Goal: Information Seeking & Learning: Learn about a topic

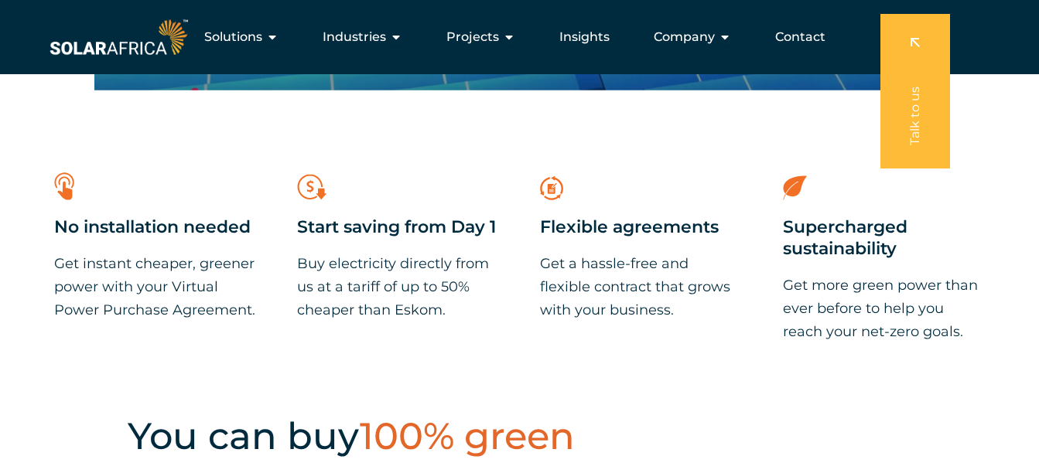
scroll to position [47, 0]
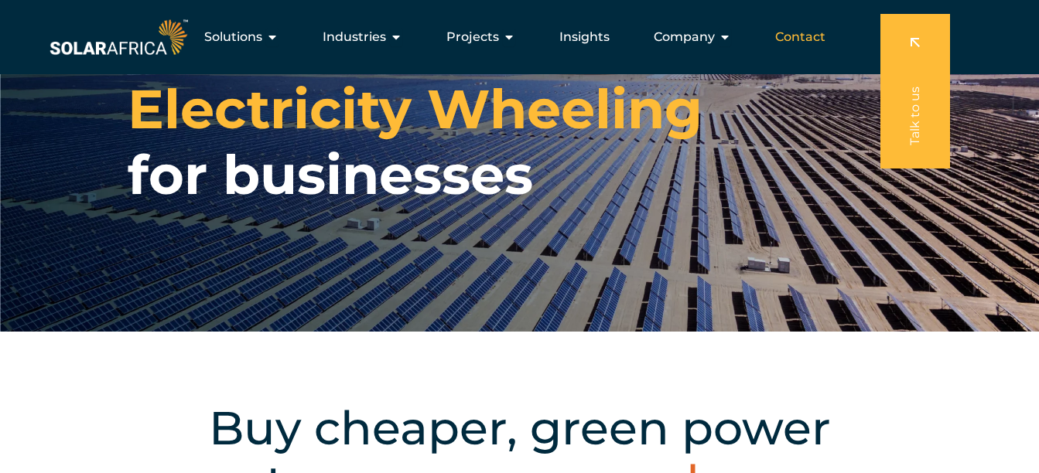
click at [809, 43] on span "Contact" at bounding box center [800, 37] width 50 height 19
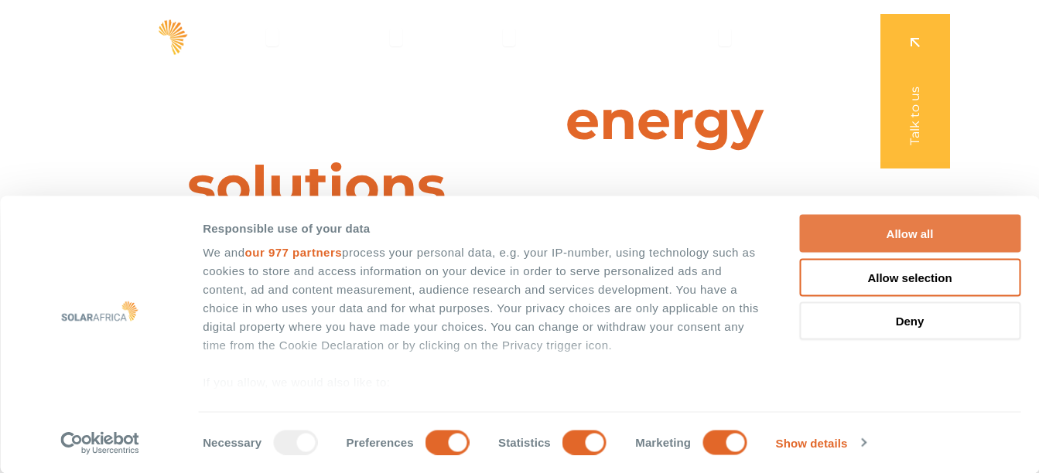
click at [899, 229] on button "Allow all" at bounding box center [909, 234] width 221 height 38
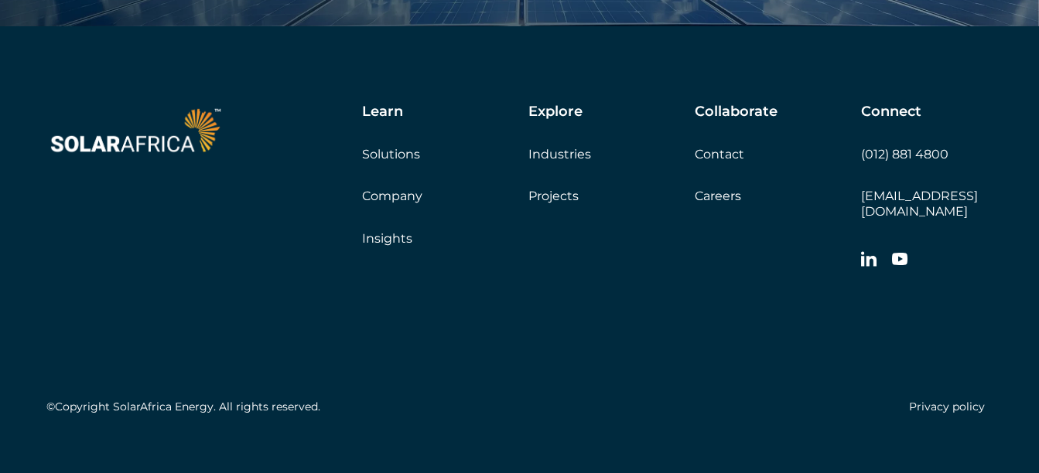
scroll to position [5204, 0]
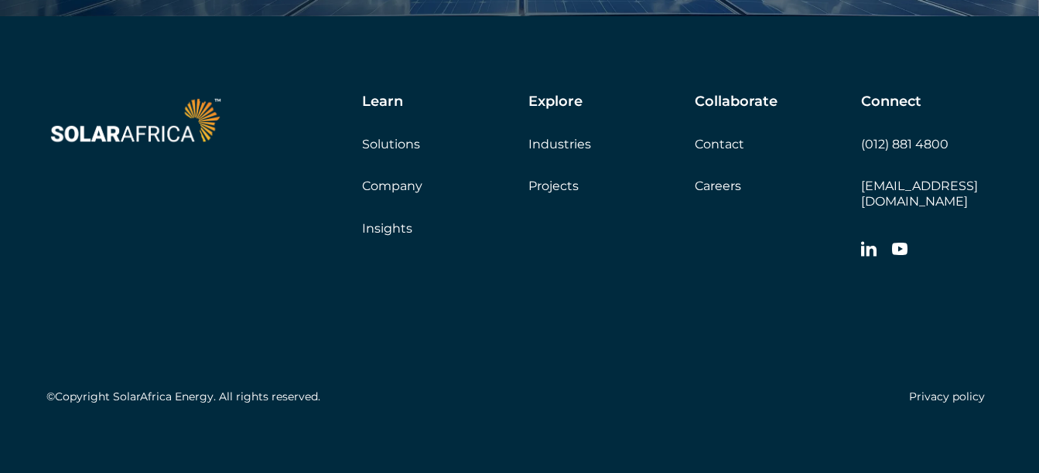
click at [718, 191] on link "Careers" at bounding box center [717, 186] width 46 height 15
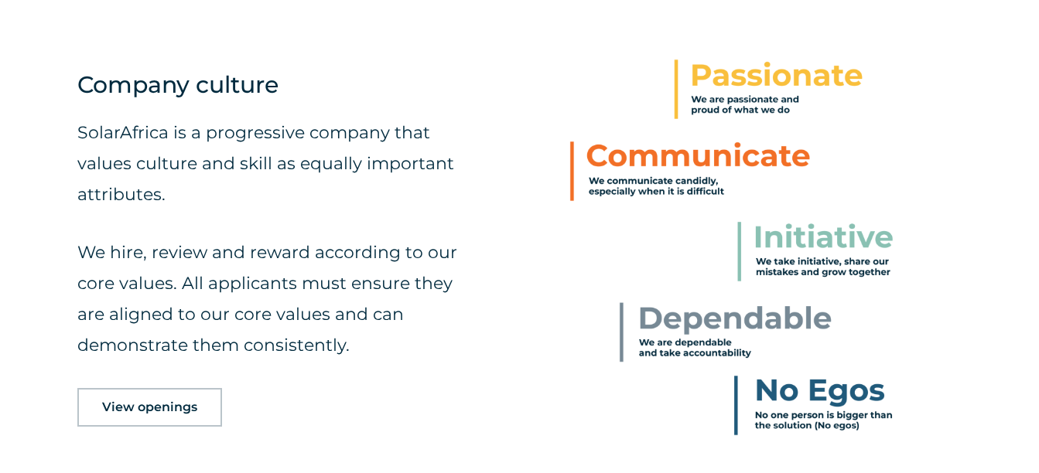
scroll to position [621, 0]
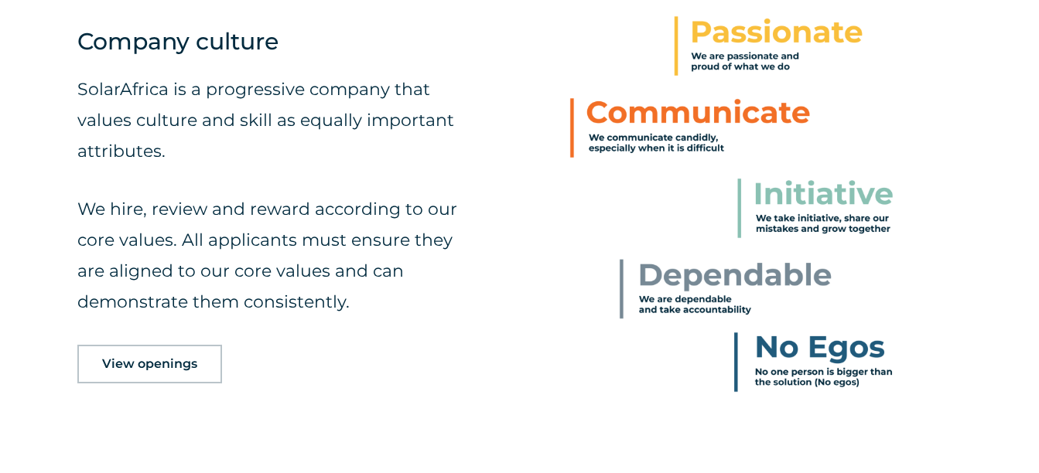
drag, startPoint x: 172, startPoint y: 254, endPoint x: 428, endPoint y: 374, distance: 283.0
click at [428, 374] on div "View openings" at bounding box center [267, 364] width 381 height 39
click at [193, 364] on span "View openings" at bounding box center [149, 364] width 95 height 12
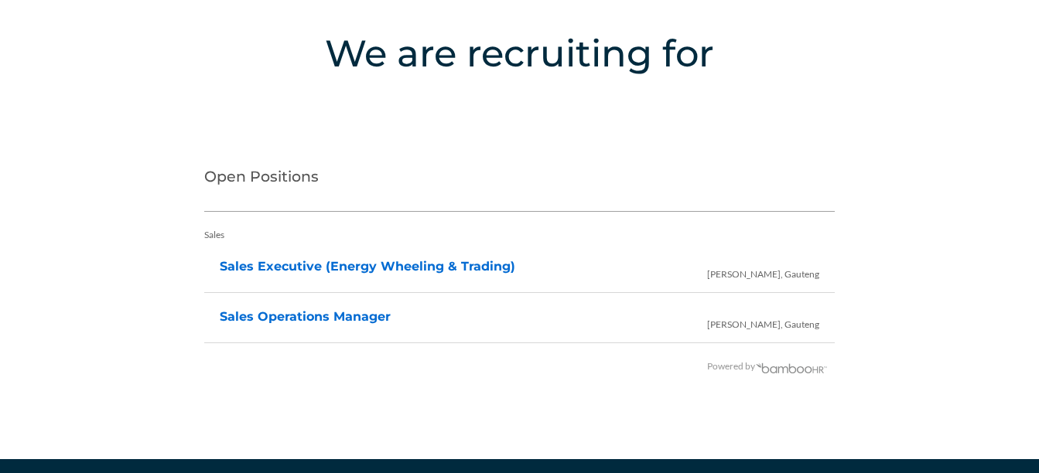
scroll to position [3134, 0]
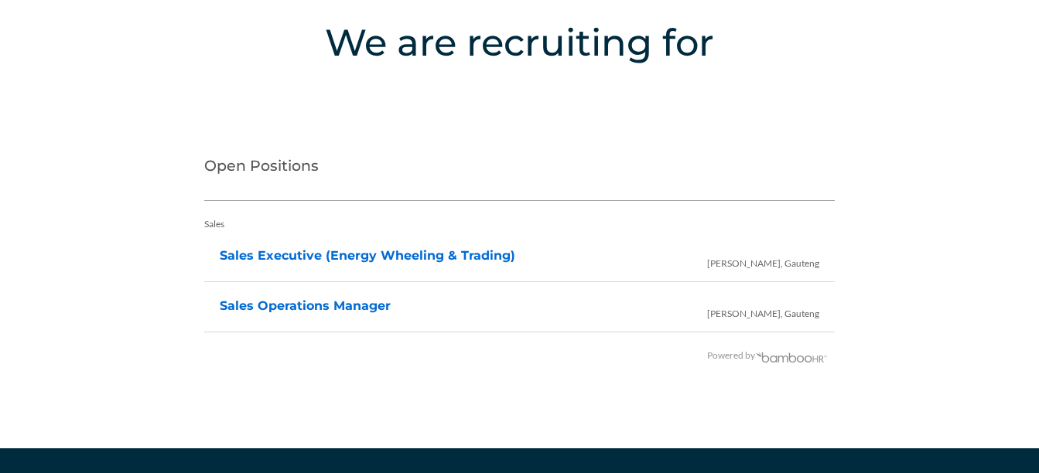
click at [779, 264] on span "Irene, Gauteng" at bounding box center [763, 260] width 112 height 38
click at [397, 251] on link "Sales Executive (Energy Wheeling & Trading)" at bounding box center [367, 255] width 295 height 15
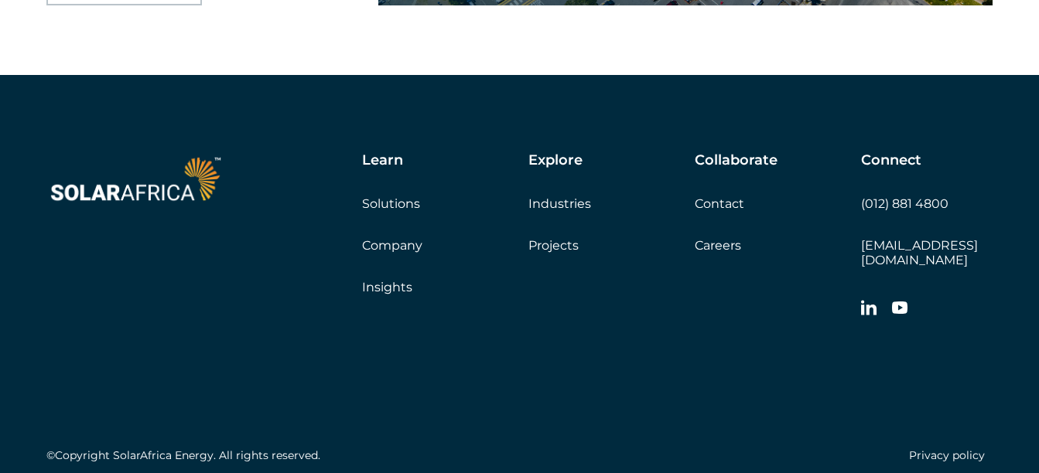
scroll to position [2592, 0]
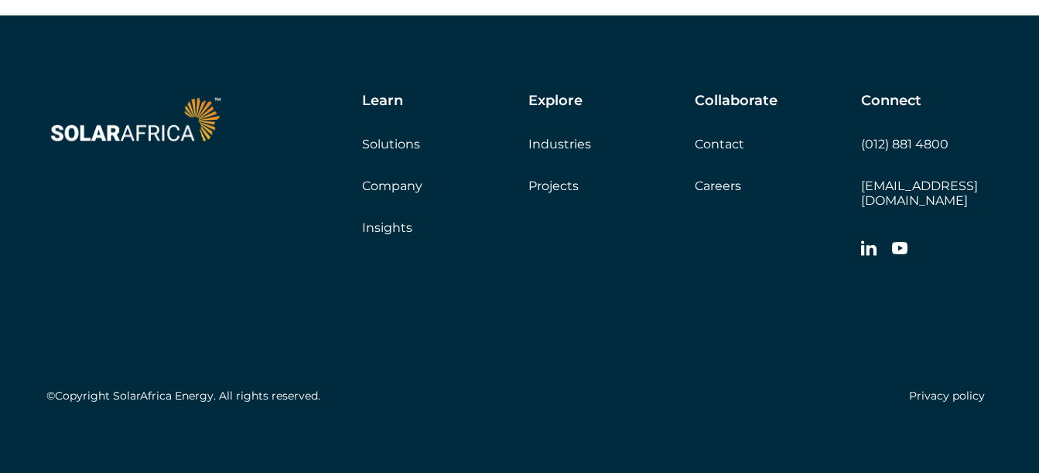
click at [400, 176] on div "Learn Solutions Company Insights" at bounding box center [445, 164] width 166 height 142
click at [400, 187] on link "Company" at bounding box center [392, 186] width 60 height 15
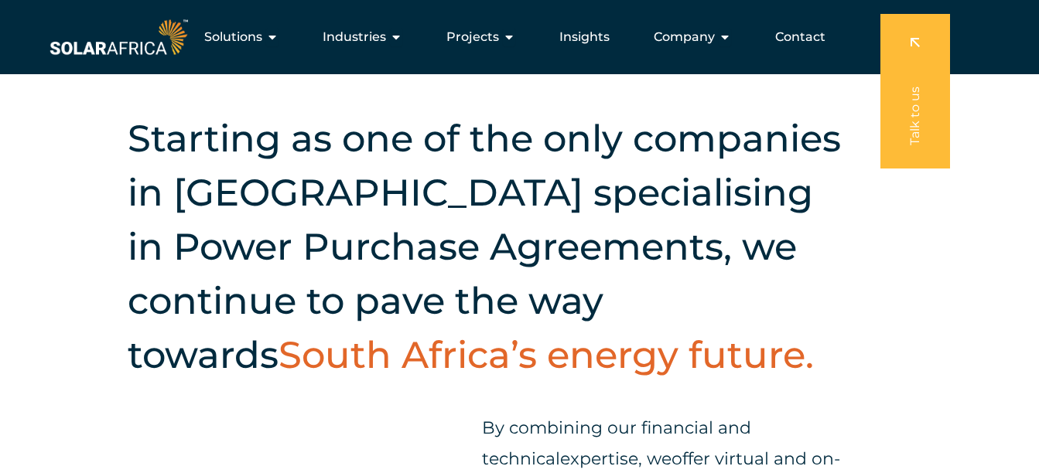
scroll to position [315, 0]
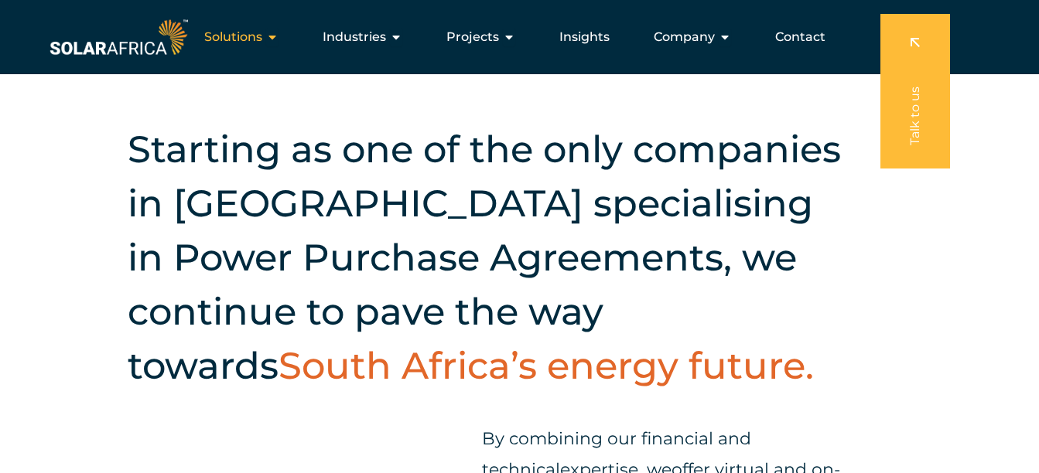
click at [225, 31] on span "Solutions" at bounding box center [233, 37] width 58 height 19
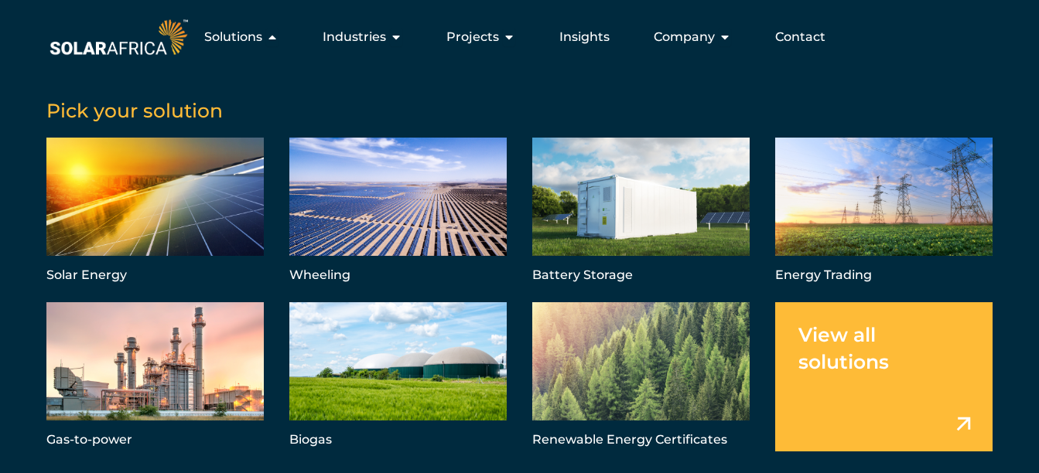
click at [873, 374] on link "Menu" at bounding box center [883, 376] width 217 height 149
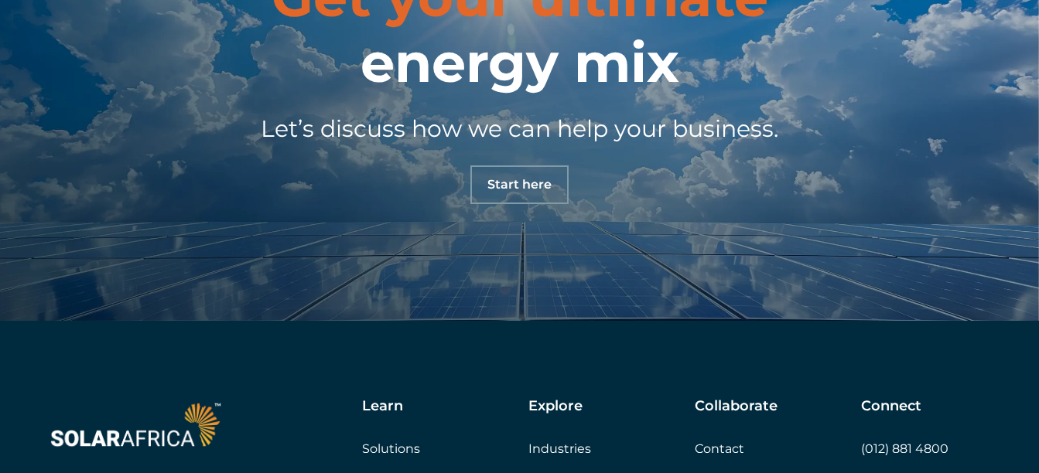
scroll to position [1335, 0]
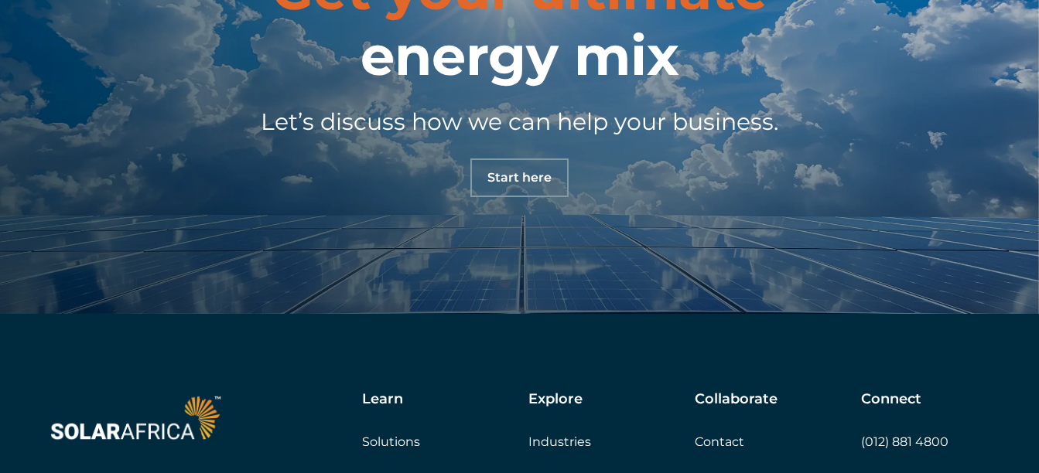
drag, startPoint x: 1048, startPoint y: 365, endPoint x: 874, endPoint y: 61, distance: 350.2
click at [874, 61] on div "Get your ultimate energy mix Let’s discuss how we can help your business. Start…" at bounding box center [519, 77] width 1021 height 240
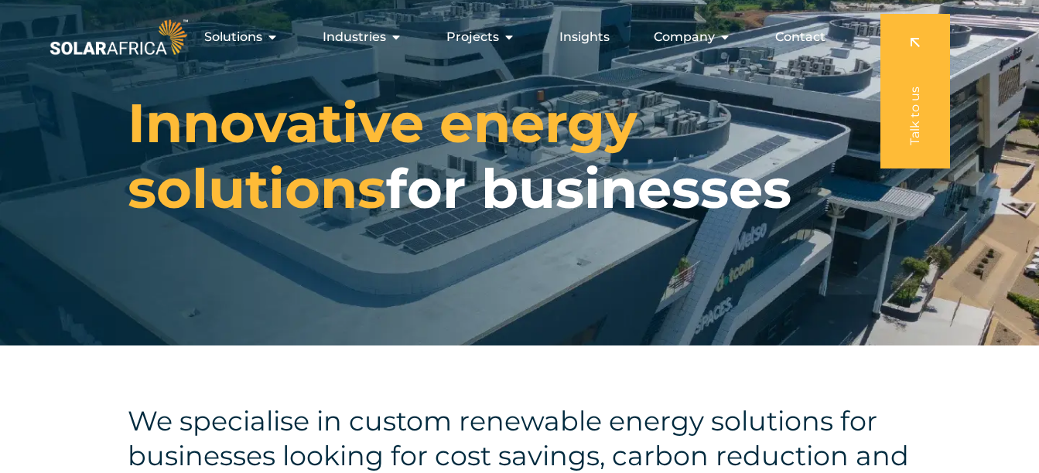
scroll to position [0, 0]
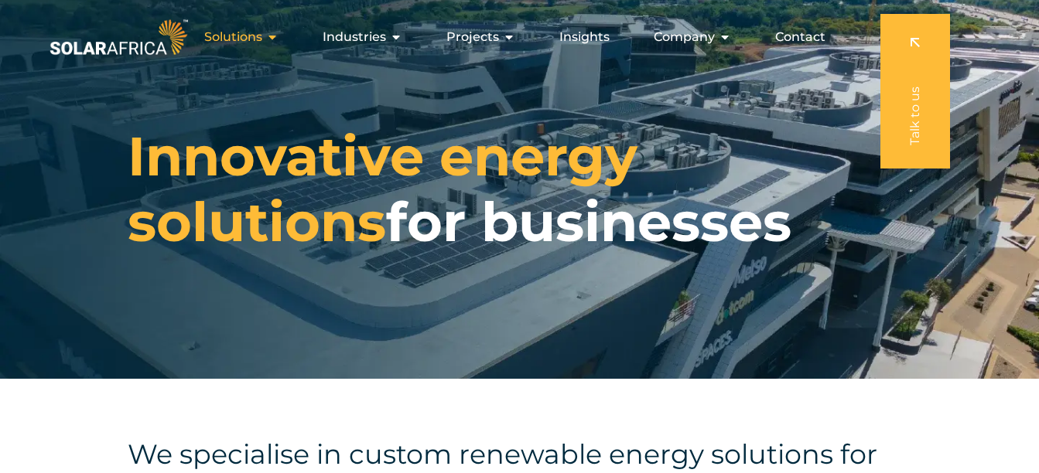
click at [273, 46] on button "Close Solutions Open Solutions" at bounding box center [272, 37] width 12 height 19
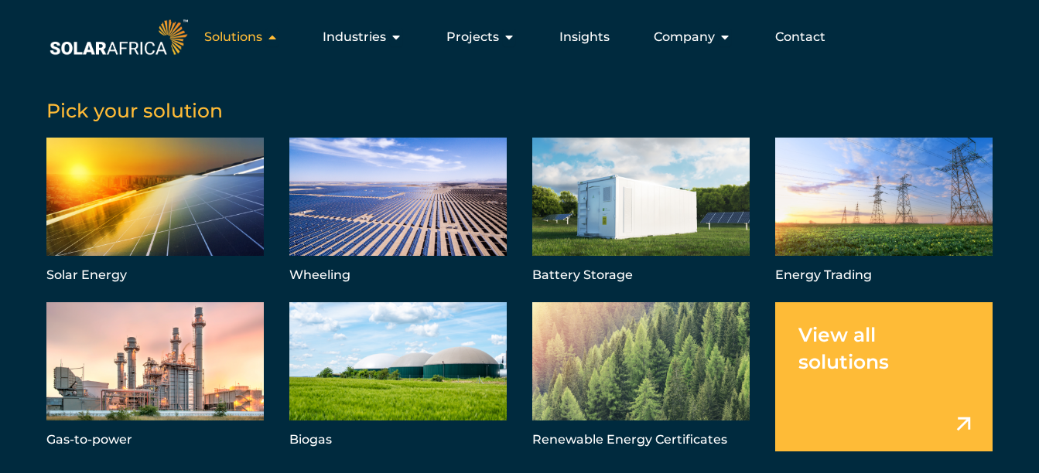
click at [273, 46] on button "Close Solutions Open Solutions" at bounding box center [272, 37] width 12 height 19
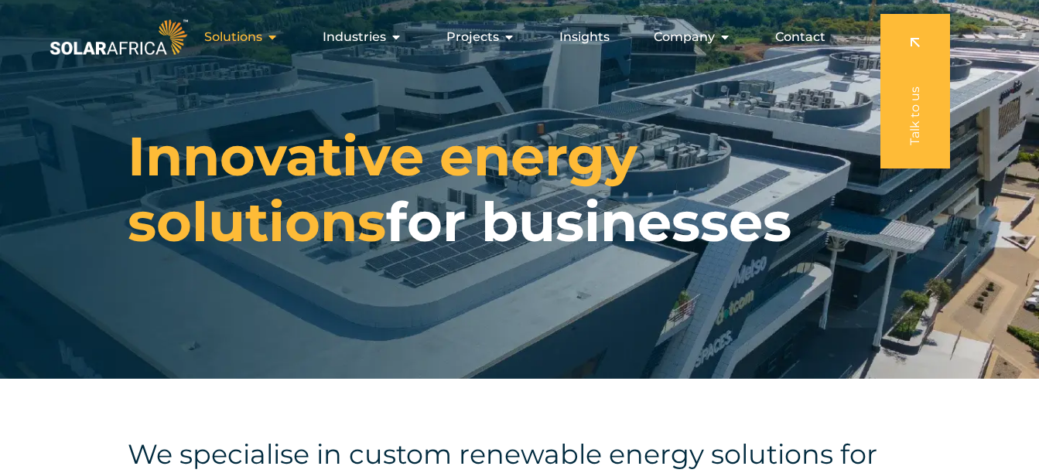
click at [243, 42] on span "Solutions" at bounding box center [233, 37] width 58 height 19
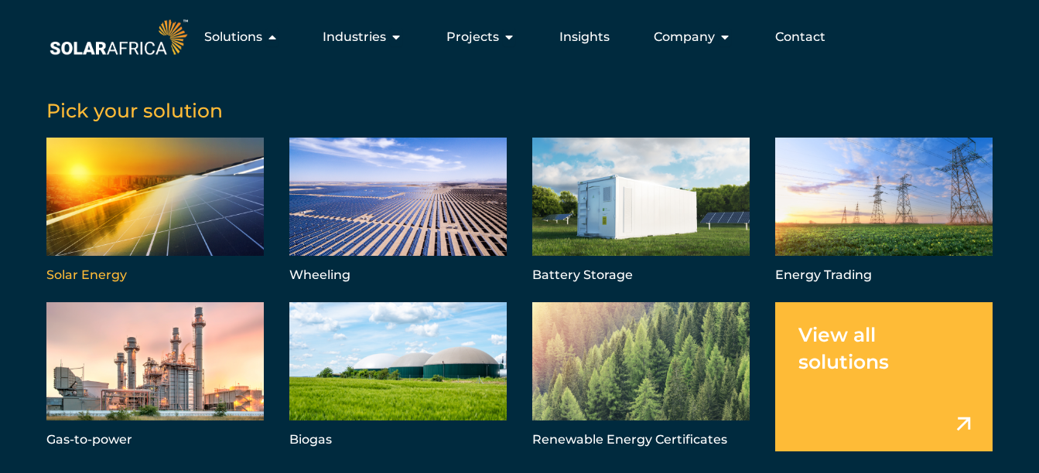
click at [65, 213] on link "Menu" at bounding box center [154, 212] width 217 height 149
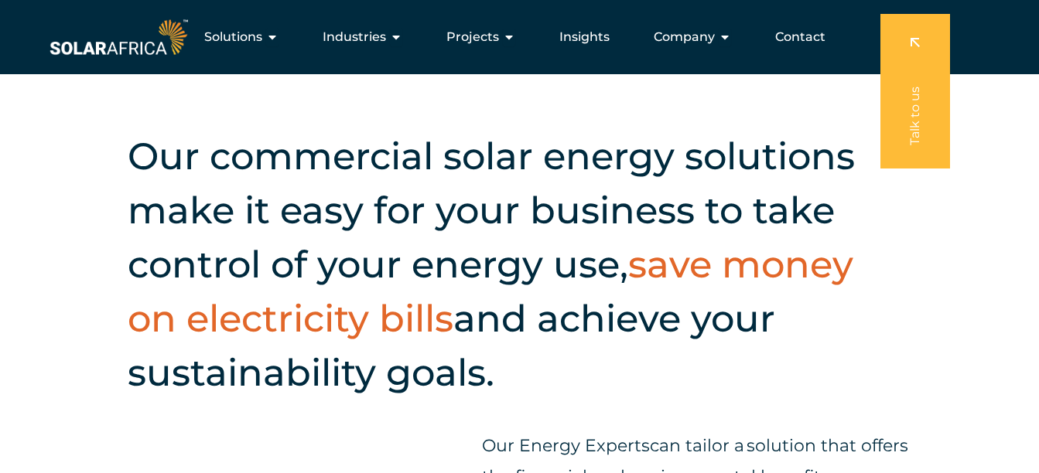
scroll to position [1556, 0]
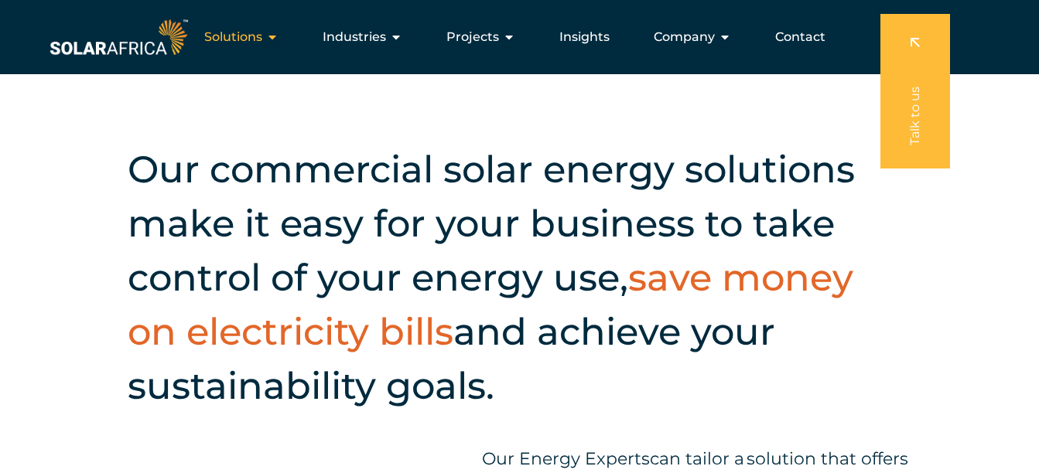
click at [262, 37] on span "Solutions" at bounding box center [233, 37] width 58 height 19
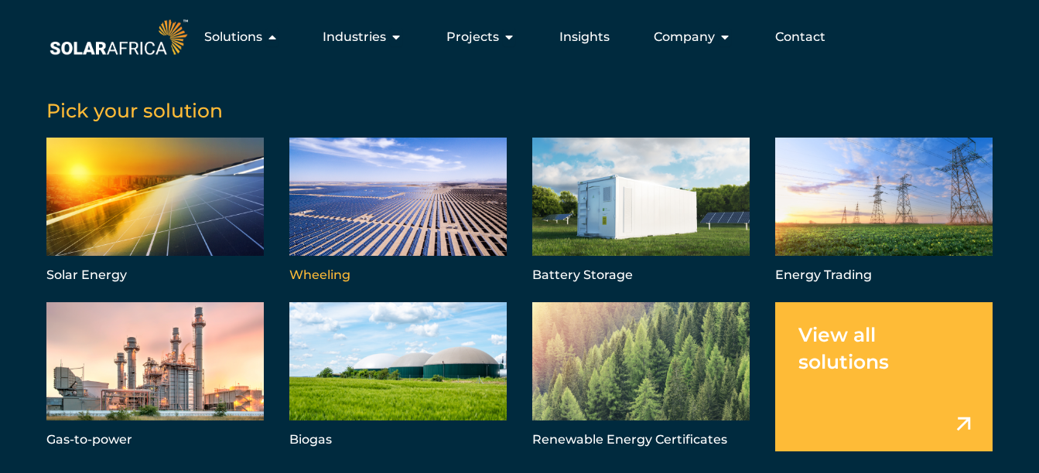
click at [355, 162] on link "Menu" at bounding box center [397, 212] width 217 height 149
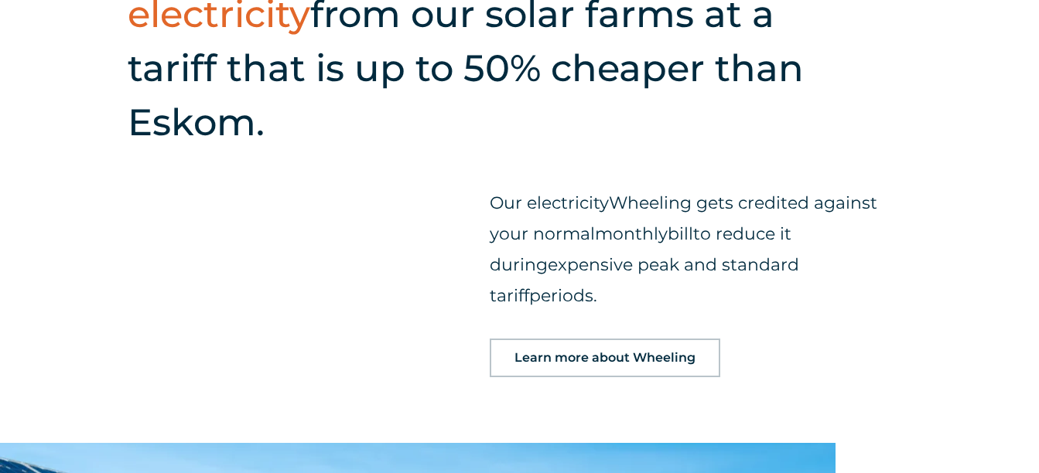
scroll to position [1542, 0]
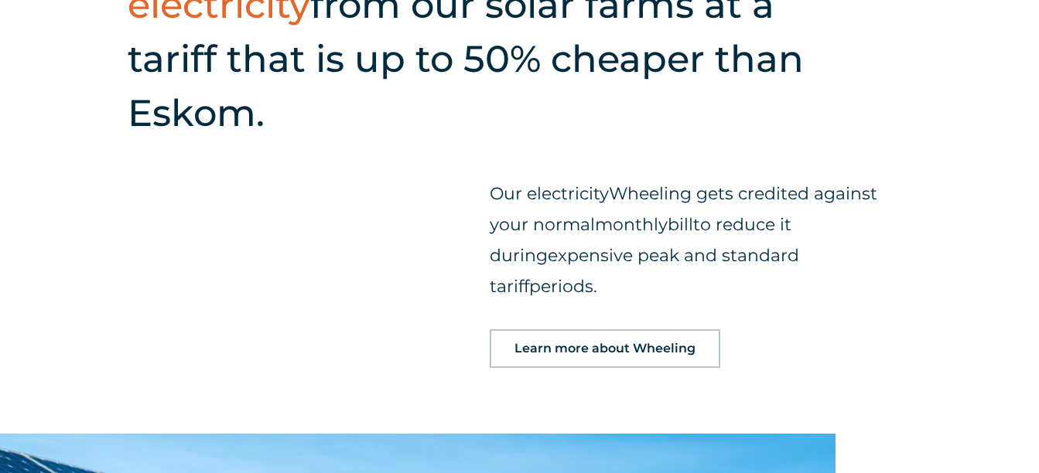
click at [689, 343] on span "Learn more about Wheeling" at bounding box center [604, 349] width 181 height 12
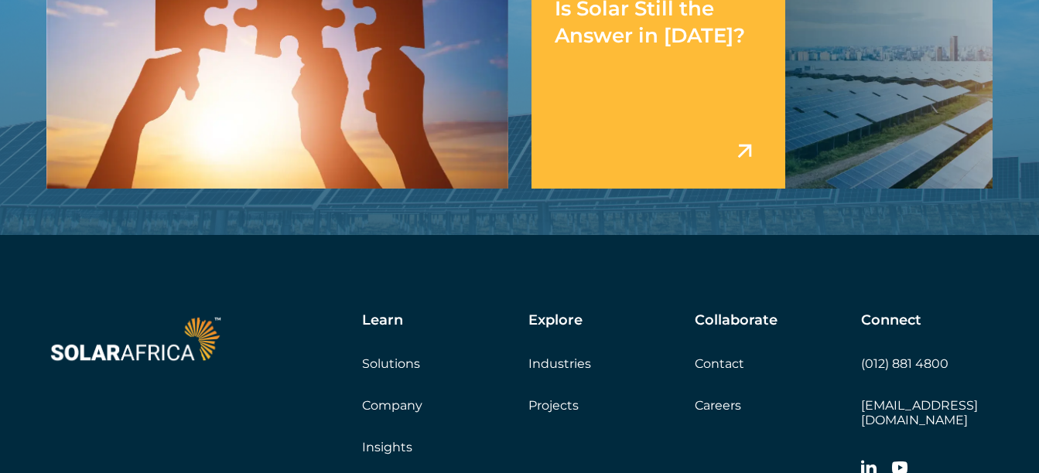
scroll to position [13089, 0]
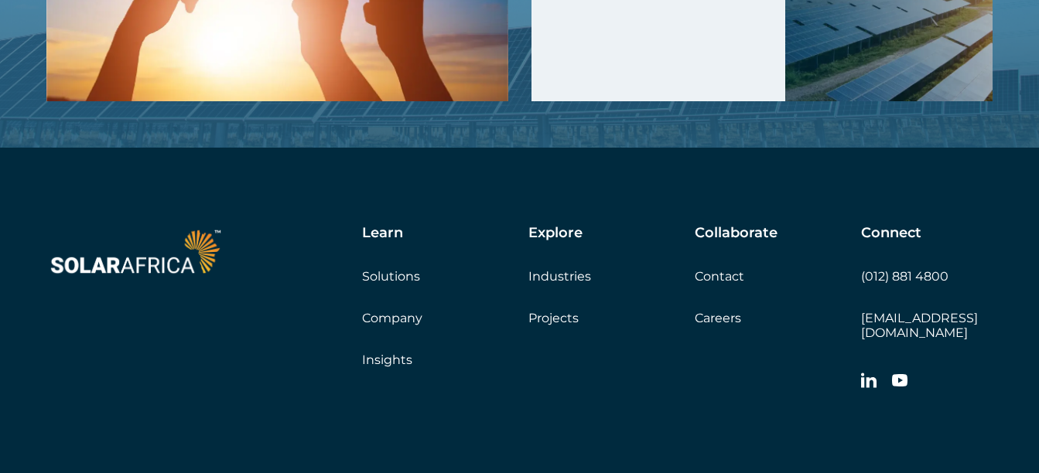
click at [562, 311] on link "Projects" at bounding box center [553, 318] width 50 height 15
